Goal: Information Seeking & Learning: Learn about a topic

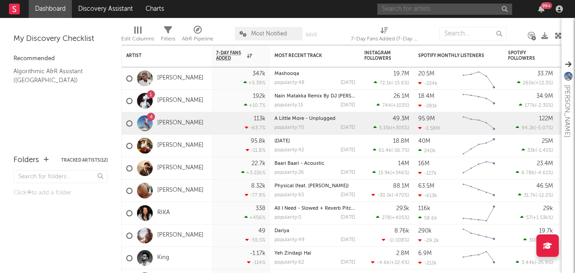
click at [448, 13] on input "text" at bounding box center [444, 9] width 135 height 11
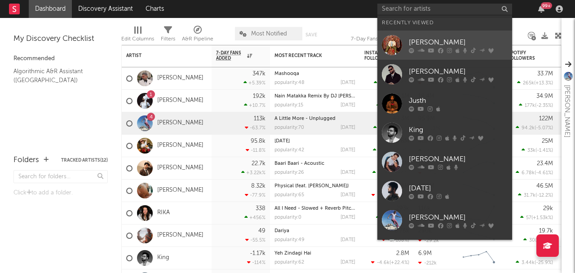
click at [444, 33] on link "[PERSON_NAME]" at bounding box center [444, 45] width 135 height 29
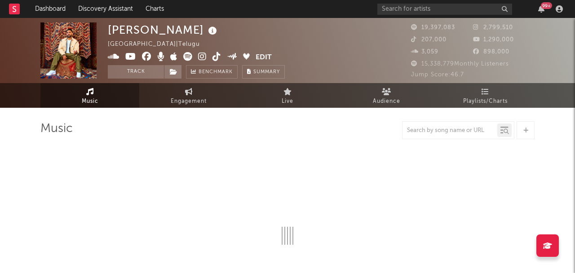
select select "6m"
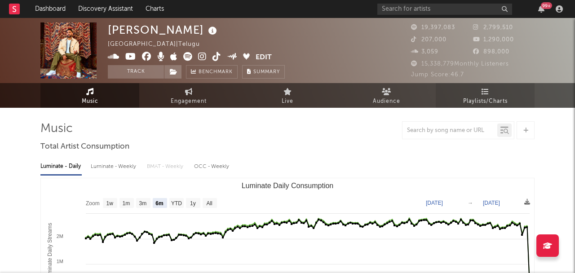
click at [470, 94] on link "Playlists/Charts" at bounding box center [485, 95] width 99 height 25
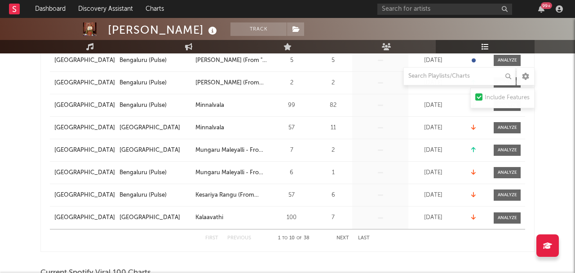
scroll to position [268, 0]
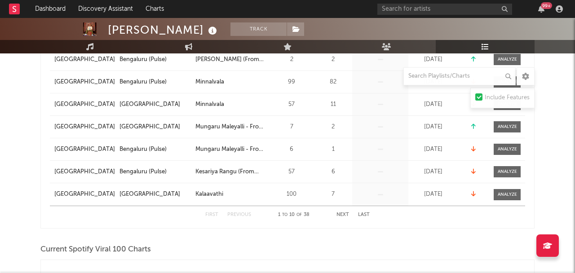
click at [343, 211] on div "First Previous 1 to 10 of 38 Next Last" at bounding box center [287, 215] width 164 height 18
click at [339, 220] on div "First Previous 1 to 10 of 38 Next Last" at bounding box center [287, 215] width 164 height 18
click at [345, 216] on button "Next" at bounding box center [342, 214] width 13 height 5
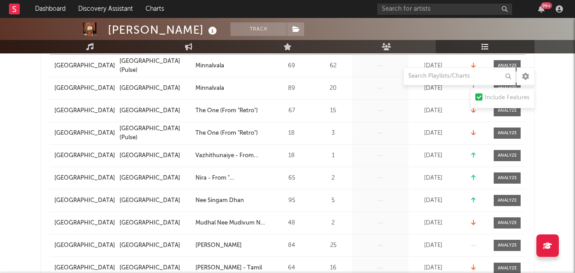
scroll to position [235, 0]
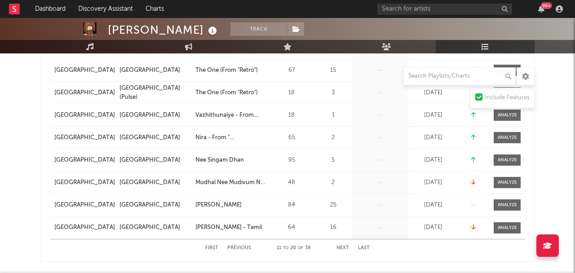
click at [342, 247] on button "Next" at bounding box center [342, 248] width 13 height 5
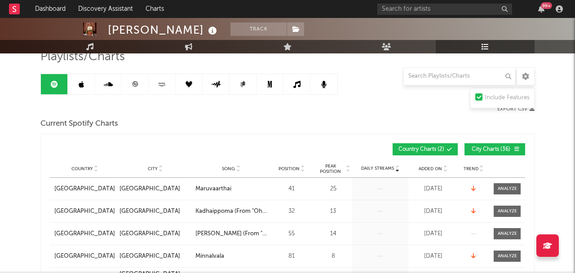
scroll to position [1, 0]
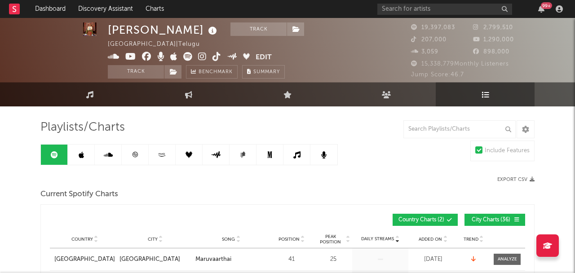
click at [134, 154] on icon at bounding box center [134, 154] width 5 height 5
